Goal: Communication & Community: Answer question/provide support

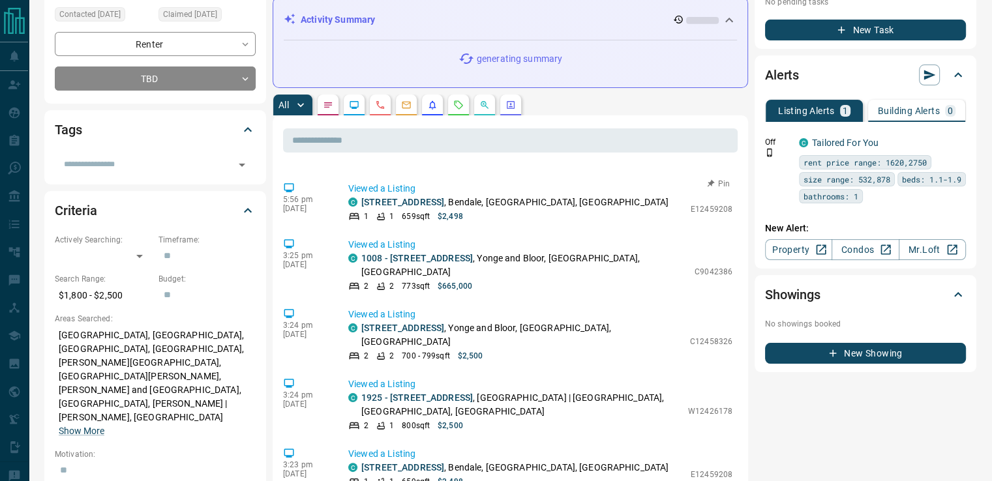
scroll to position [659, 0]
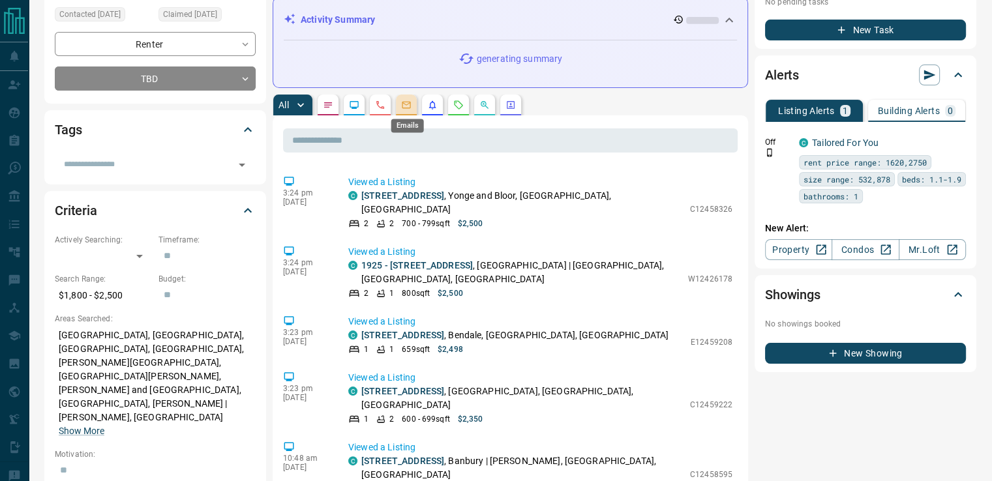
click at [405, 104] on icon "Emails" at bounding box center [406, 105] width 10 height 10
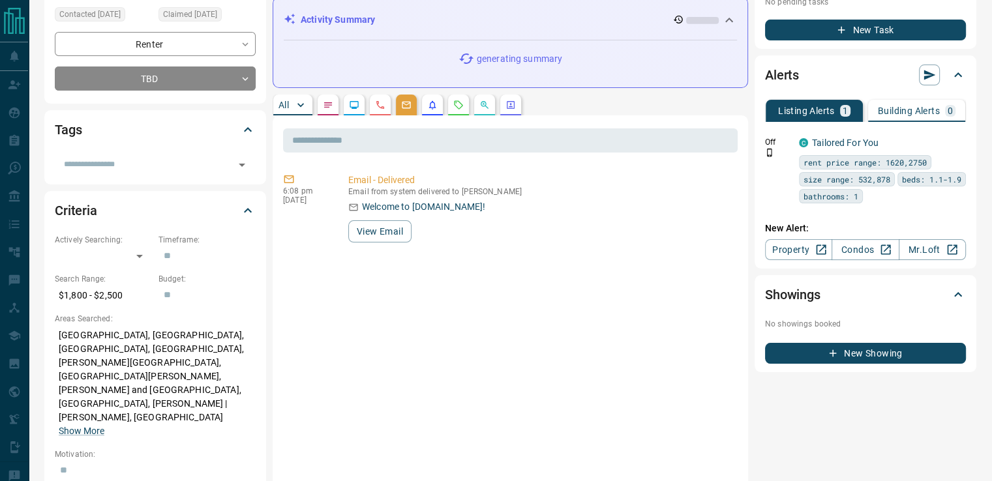
scroll to position [0, 0]
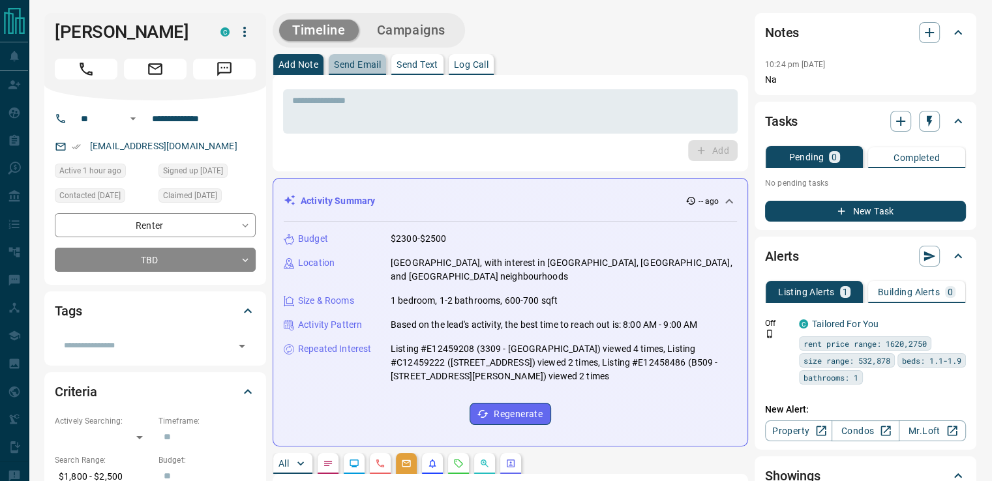
click at [355, 58] on button "Send Email" at bounding box center [357, 64] width 57 height 21
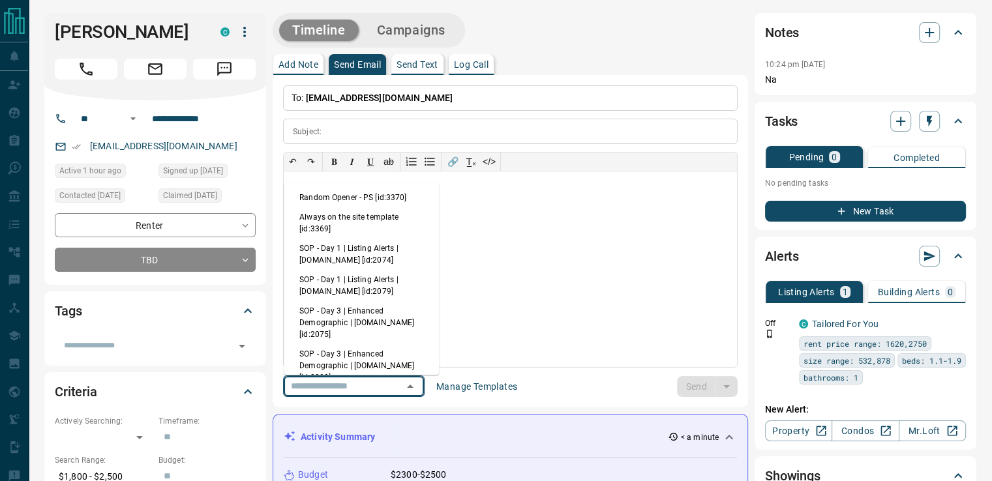
click at [385, 387] on input "text" at bounding box center [335, 386] width 99 height 16
click at [384, 190] on li "Random Opener - PS [id:3370]" at bounding box center [361, 198] width 155 height 20
type input "**********"
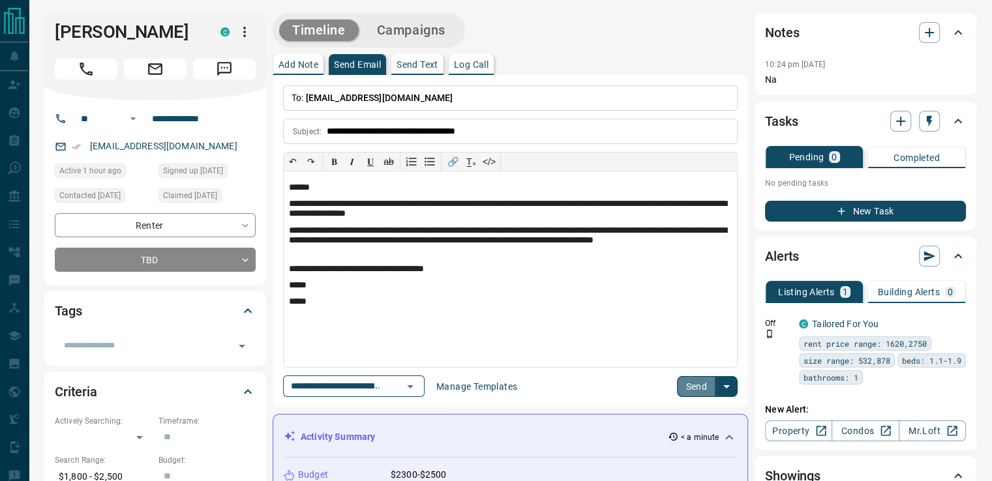
click at [692, 389] on button "Send" at bounding box center [696, 386] width 38 height 21
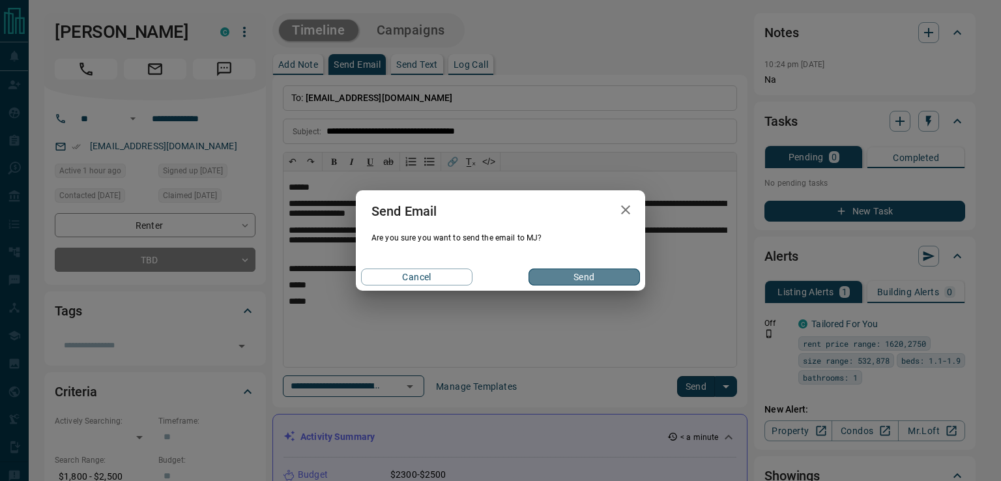
click at [546, 271] on button "Send" at bounding box center [584, 277] width 111 height 17
